Goal: Task Accomplishment & Management: Use online tool/utility

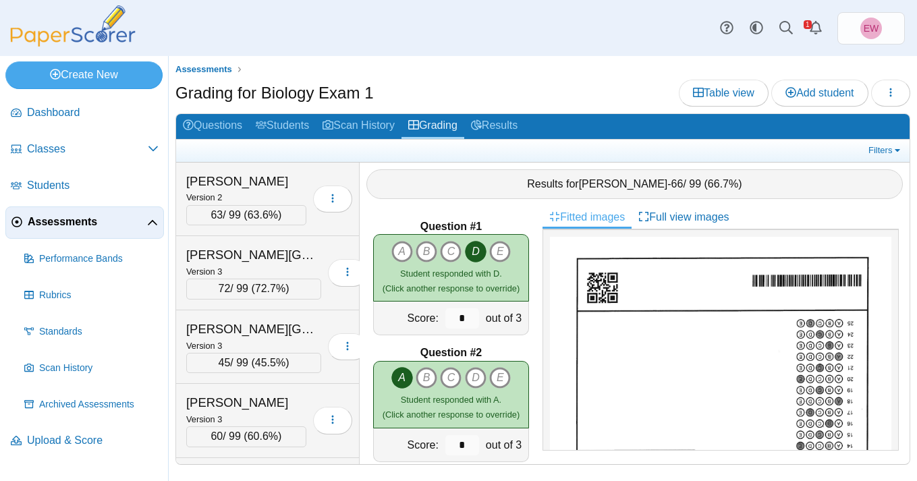
scroll to position [86, 0]
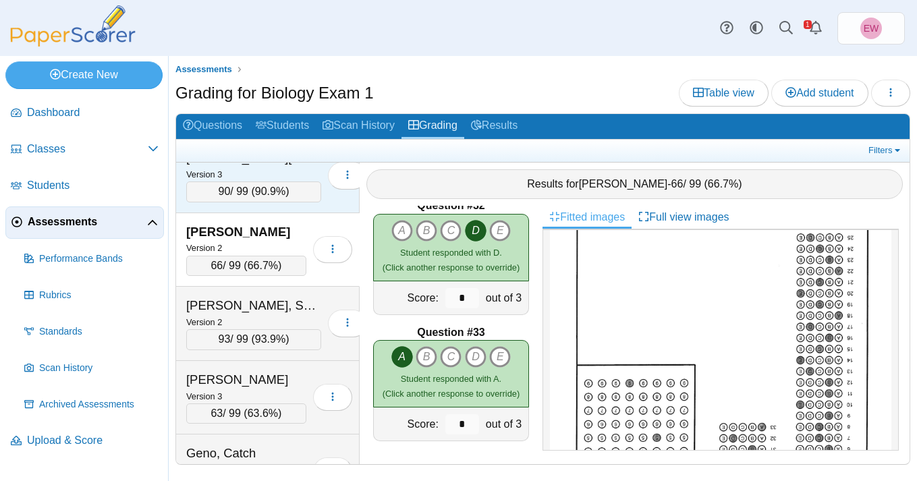
drag, startPoint x: 434, startPoint y: 311, endPoint x: 324, endPoint y: 208, distance: 150.3
click at [430, 311] on div "Score:" at bounding box center [408, 297] width 68 height 33
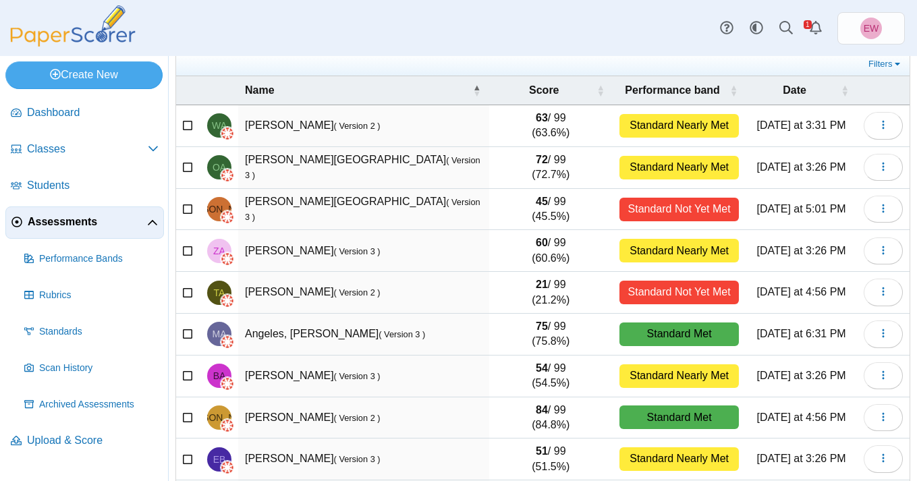
scroll to position [185, 0]
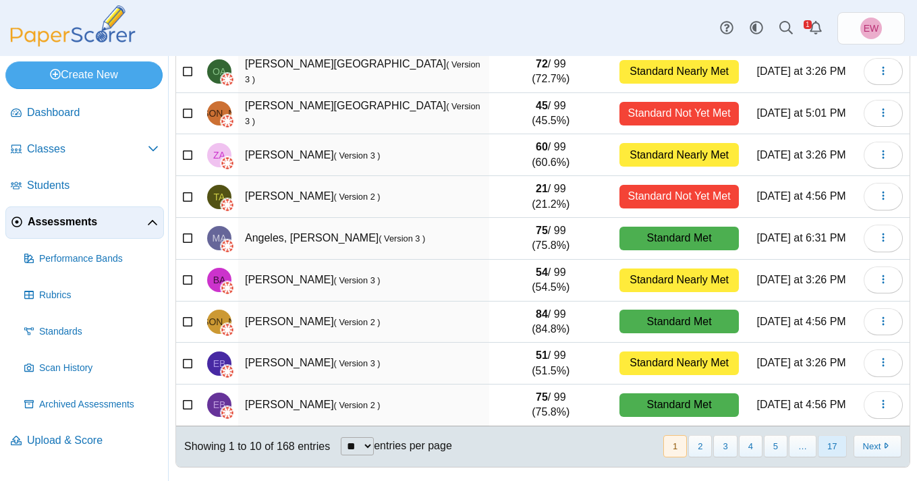
click at [833, 452] on button "17" at bounding box center [831, 446] width 28 height 22
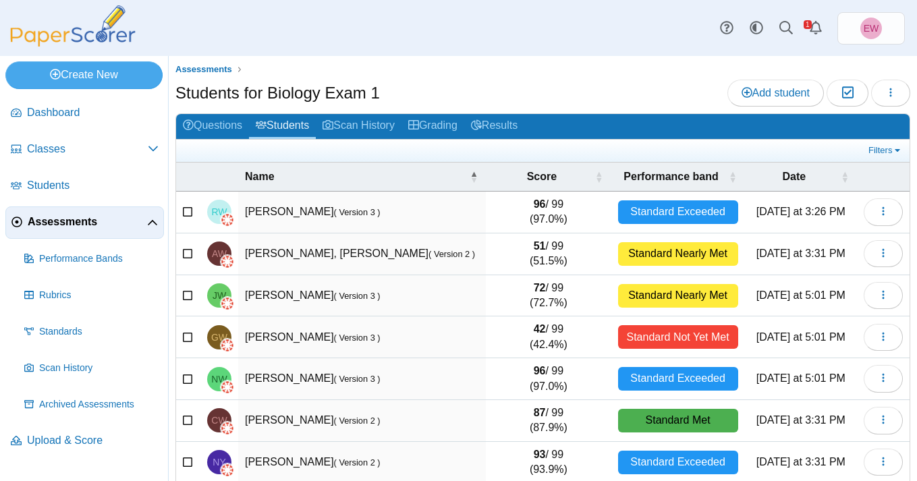
scroll to position [101, 0]
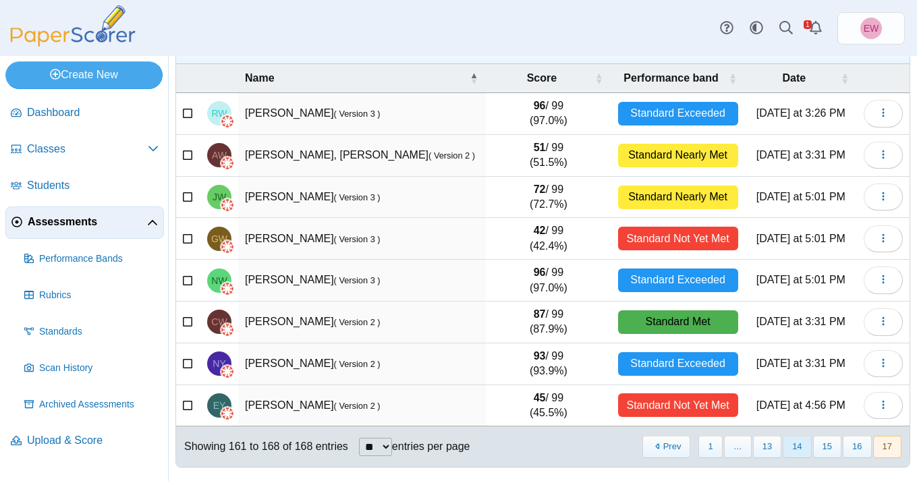
click at [800, 446] on button "14" at bounding box center [796, 447] width 28 height 22
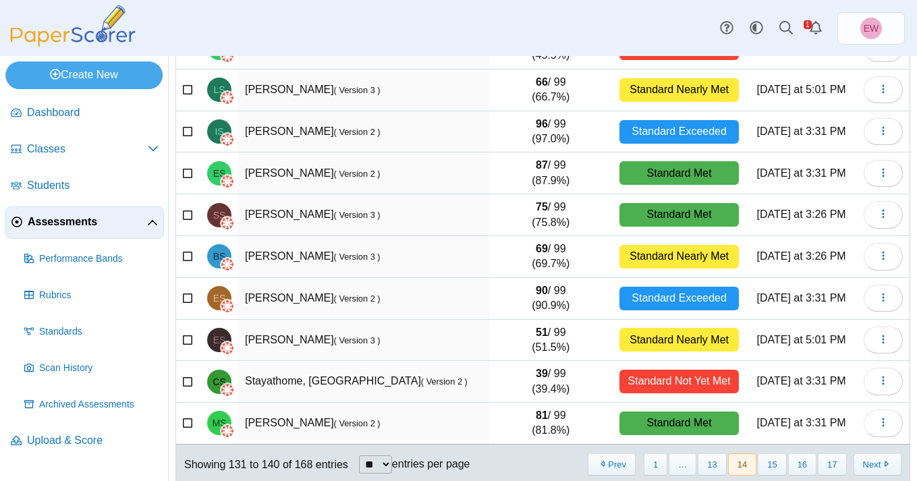
scroll to position [185, 0]
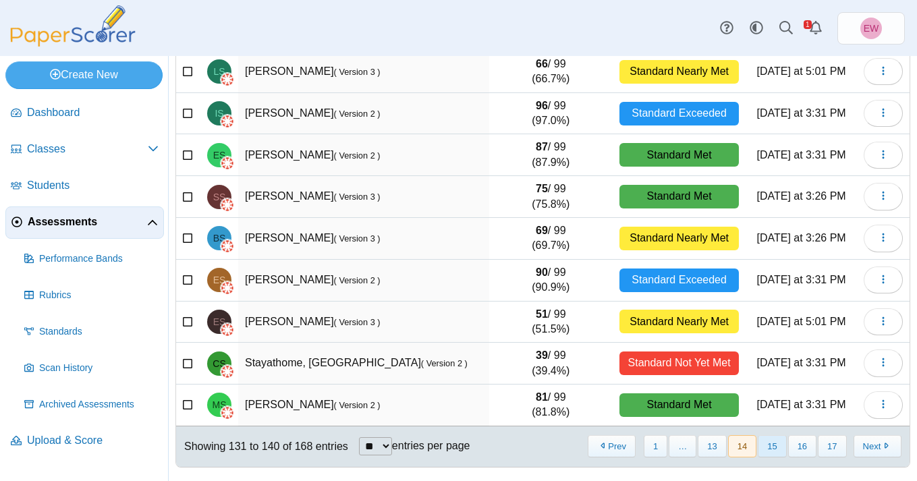
click at [771, 450] on button "15" at bounding box center [771, 446] width 28 height 22
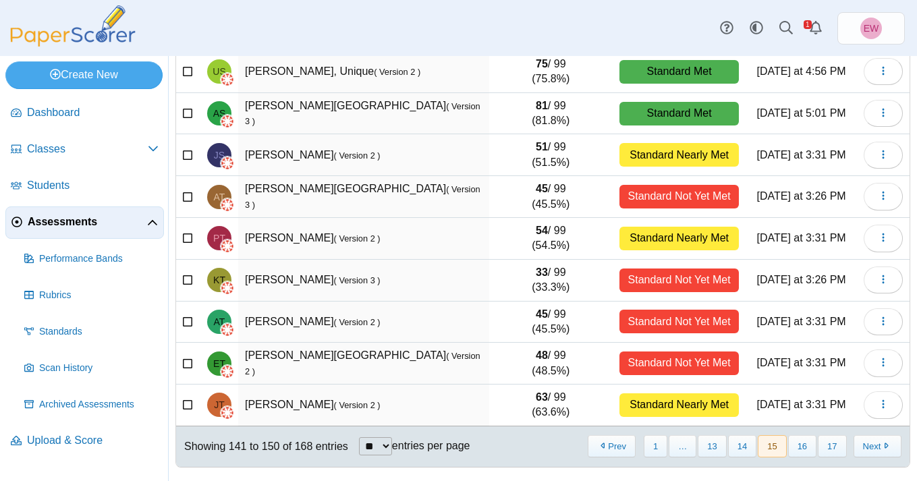
click at [332, 410] on td "Towb, Jeremy ( Version 2 )" at bounding box center [363, 405] width 251 height 42
click at [897, 407] on button "button" at bounding box center [882, 404] width 39 height 27
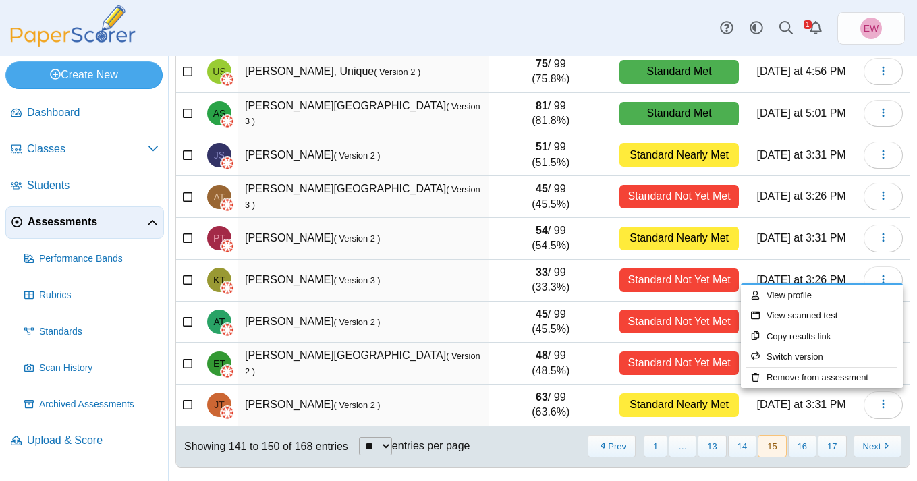
click at [298, 406] on td "Towb, Jeremy ( Version 2 )" at bounding box center [363, 405] width 251 height 42
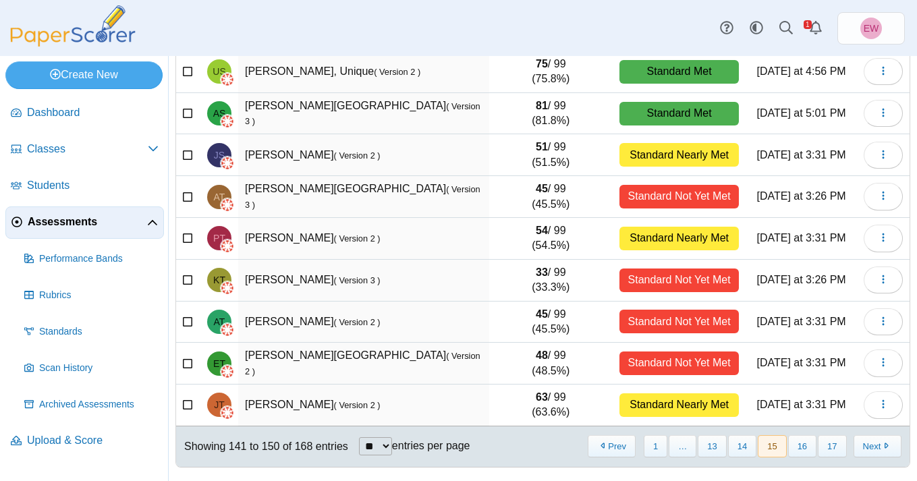
click at [803, 401] on time "Friday at 3:31 PM" at bounding box center [800, 404] width 89 height 11
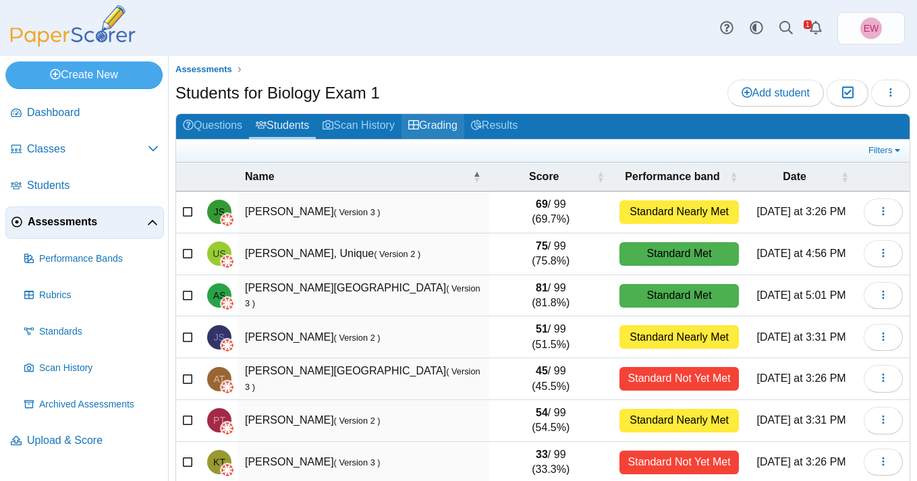
click at [445, 127] on link "Grading" at bounding box center [432, 126] width 63 height 25
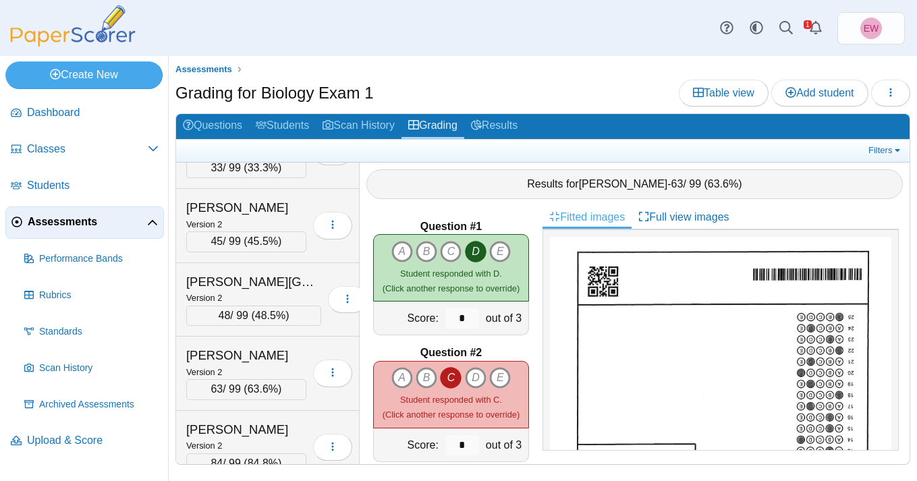
scroll to position [10836, 0]
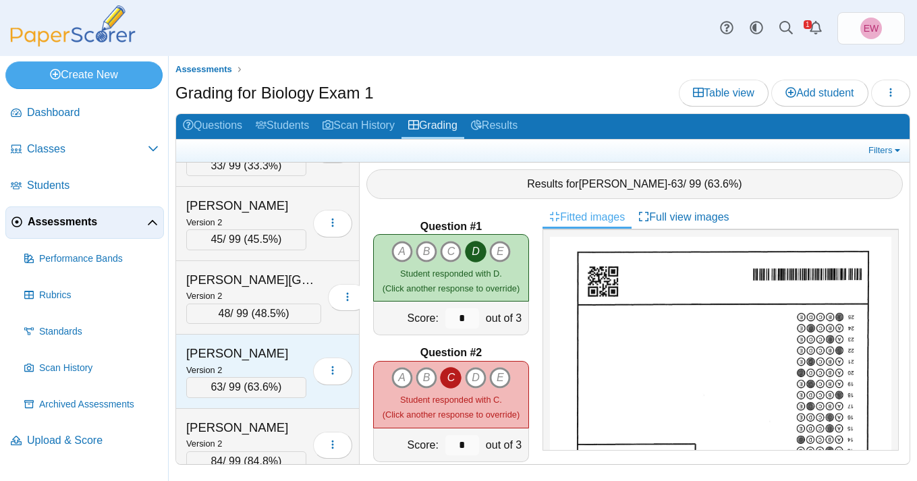
click at [247, 362] on div "[PERSON_NAME]" at bounding box center [246, 354] width 120 height 18
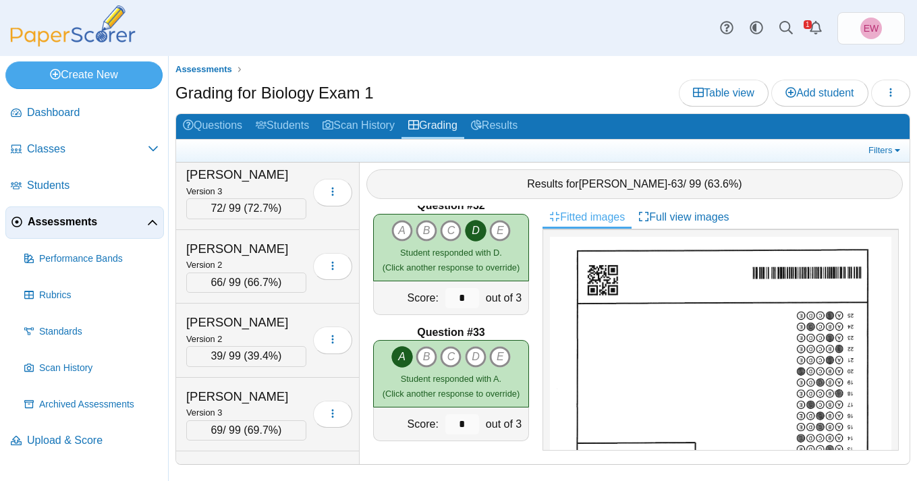
scroll to position [6115, 0]
